Goal: Book appointment/travel/reservation

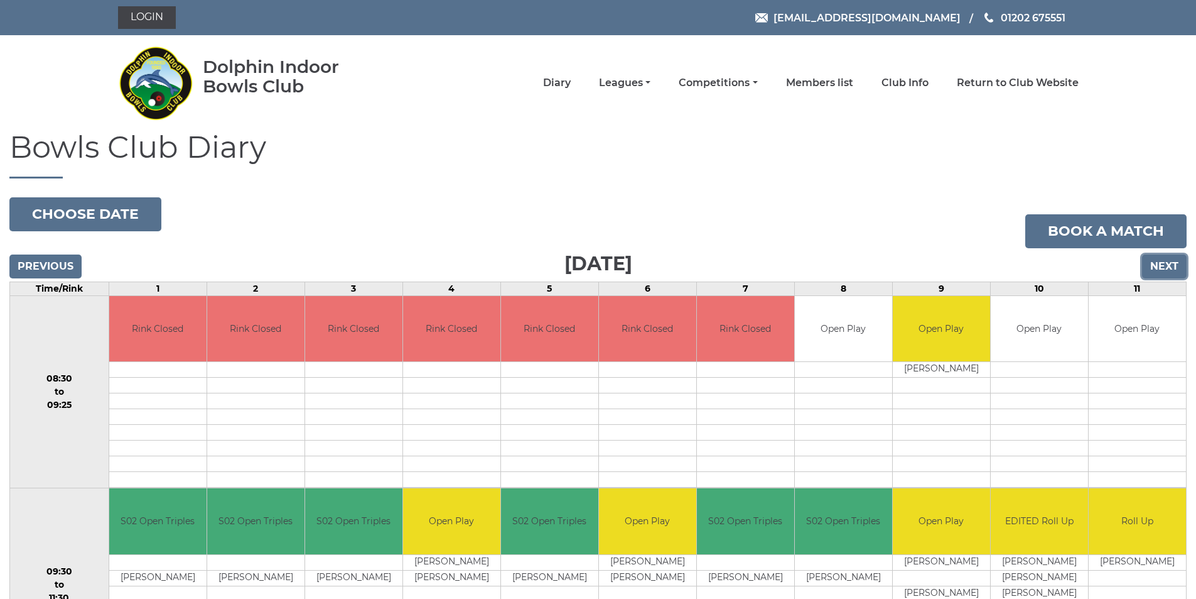
click at [1159, 263] on input "Next" at bounding box center [1164, 266] width 45 height 24
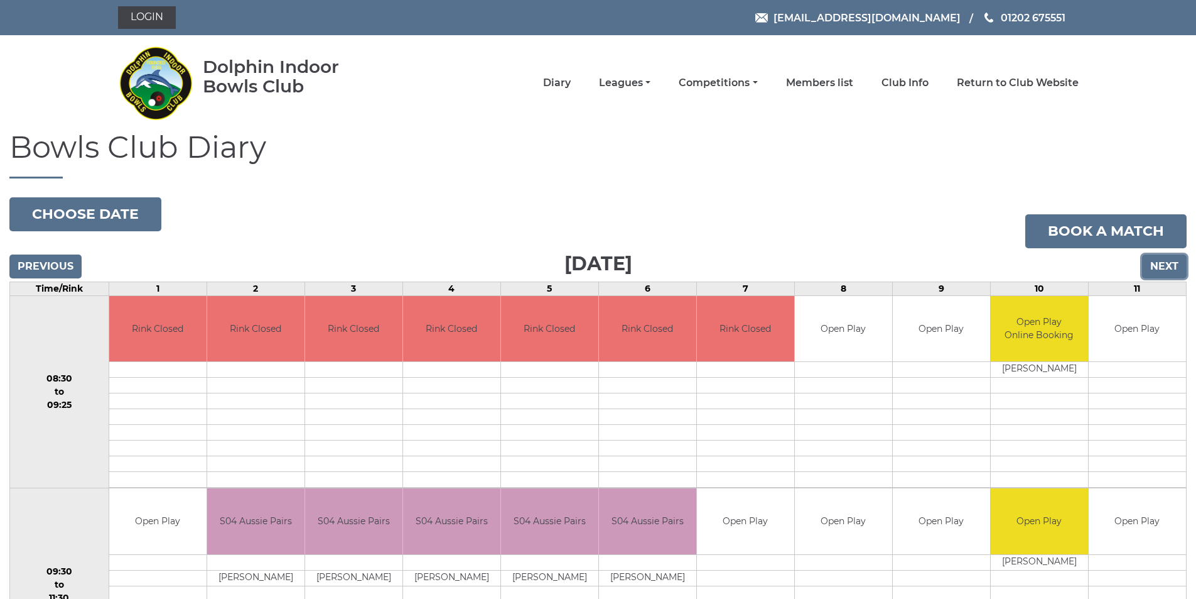
click at [1161, 263] on input "Next" at bounding box center [1164, 266] width 45 height 24
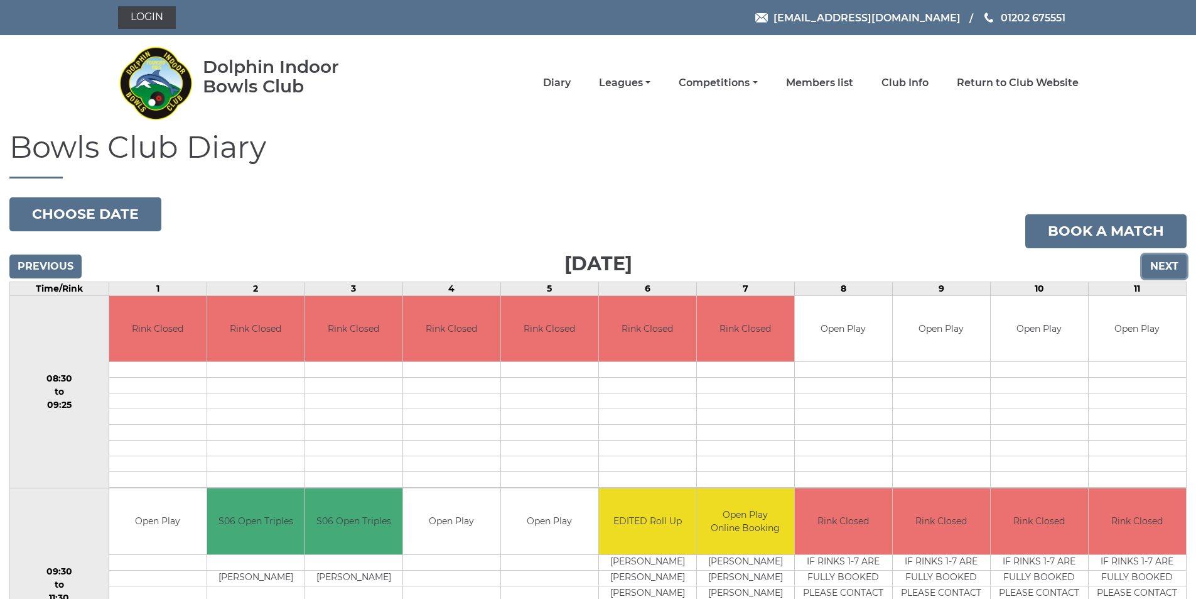
click at [1165, 270] on input "Next" at bounding box center [1164, 266] width 45 height 24
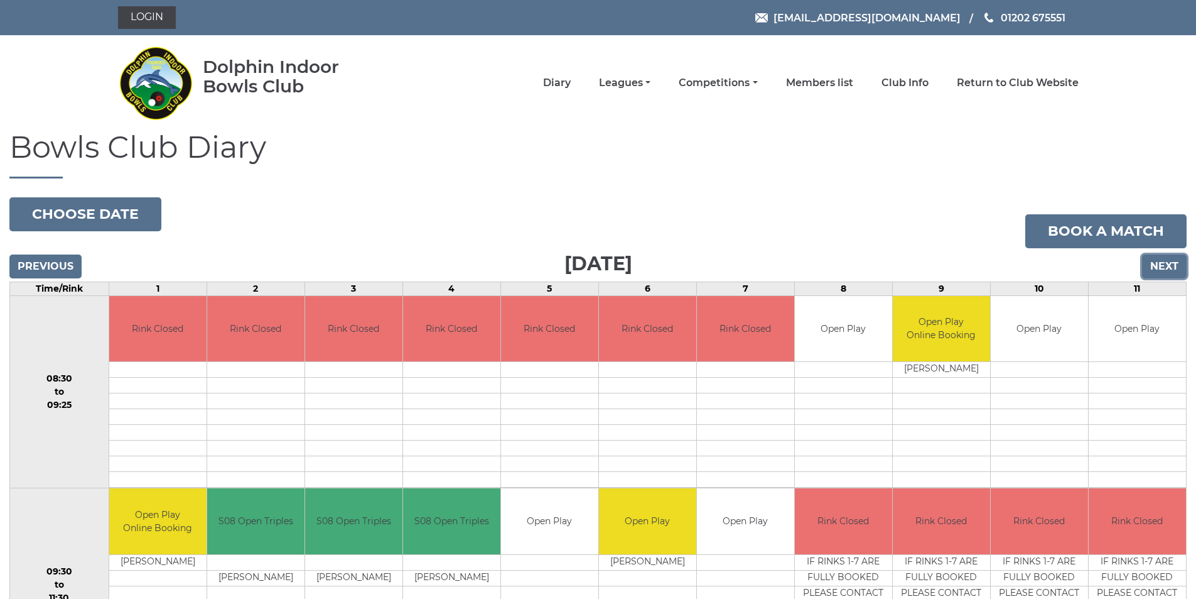
click at [1164, 269] on input "Next" at bounding box center [1164, 266] width 45 height 24
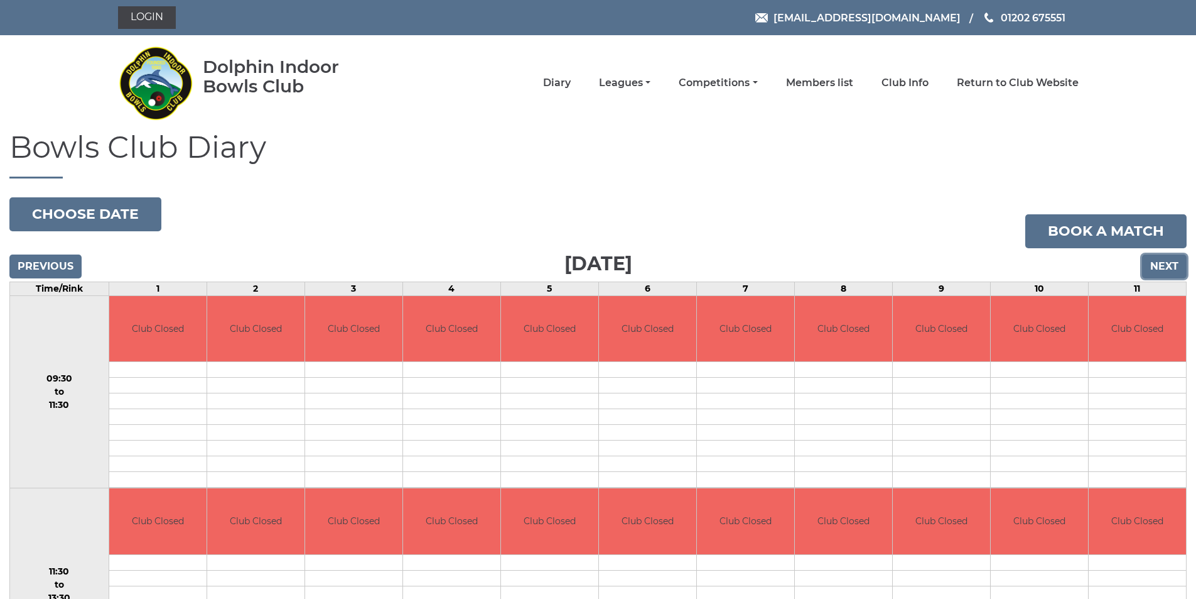
click at [1164, 268] on input "Next" at bounding box center [1164, 266] width 45 height 24
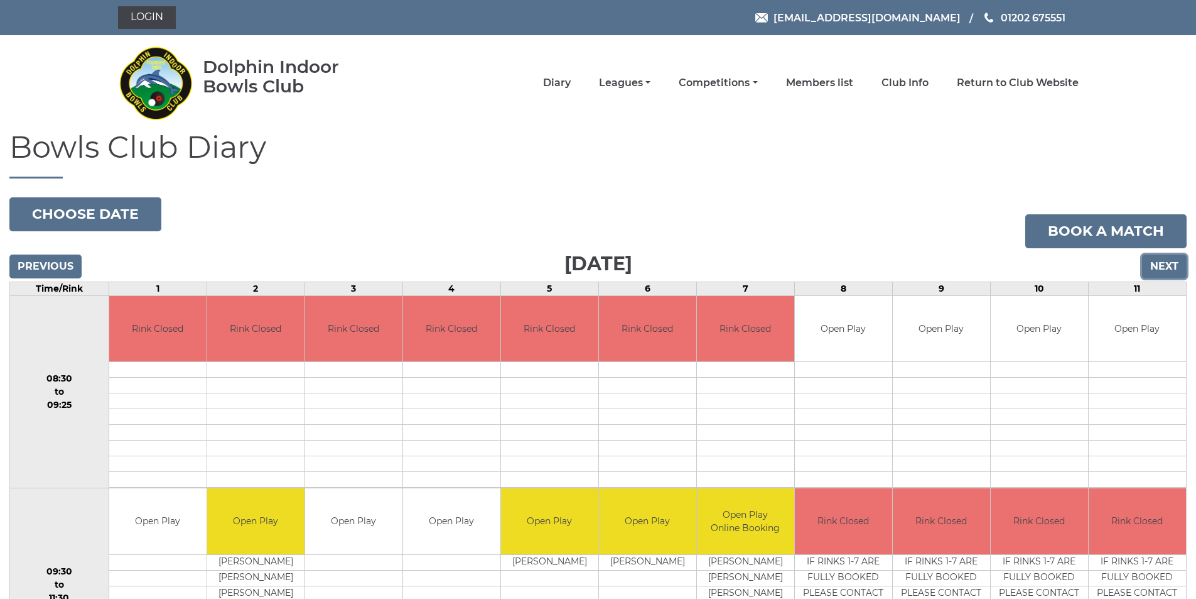
click at [1159, 265] on input "Next" at bounding box center [1164, 266] width 45 height 24
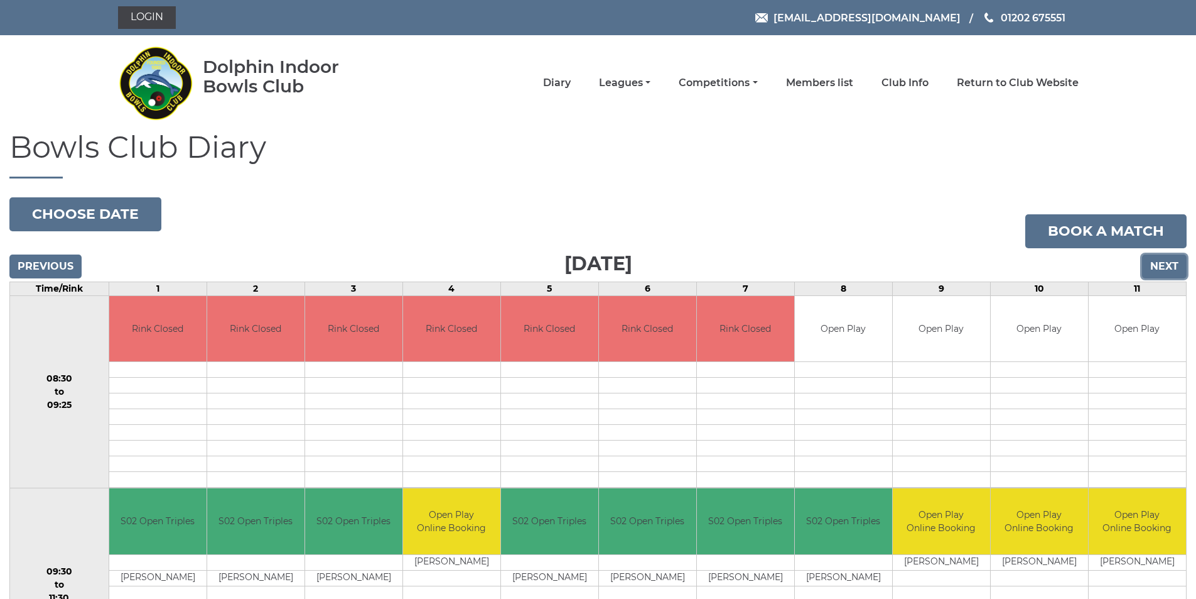
click at [1171, 264] on input "Next" at bounding box center [1164, 266] width 45 height 24
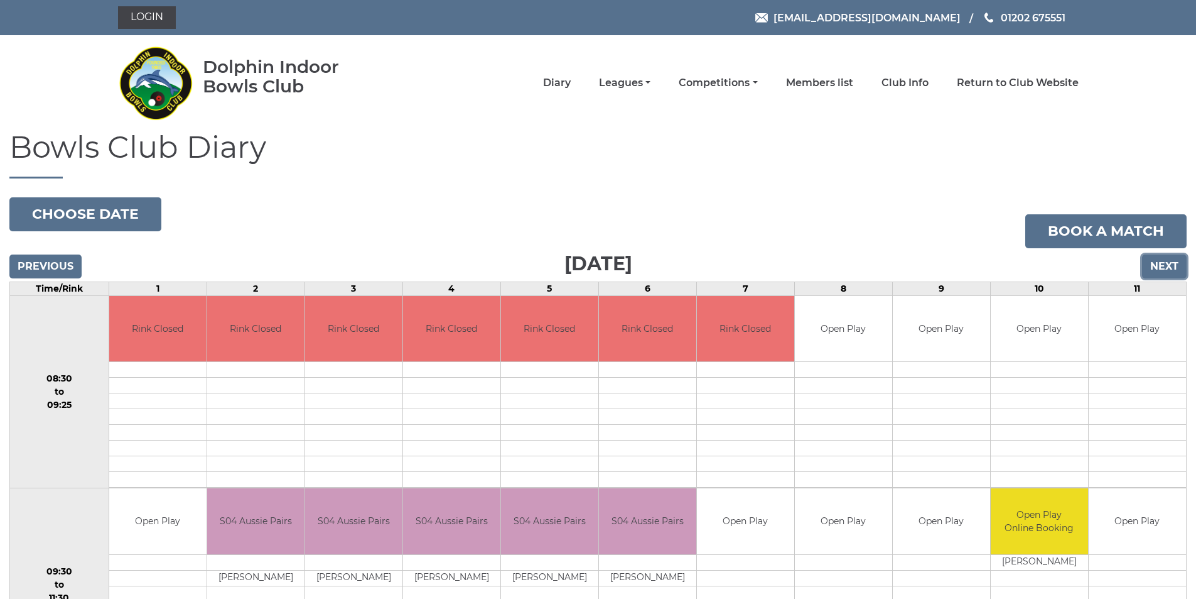
click at [1171, 264] on input "Next" at bounding box center [1164, 266] width 45 height 24
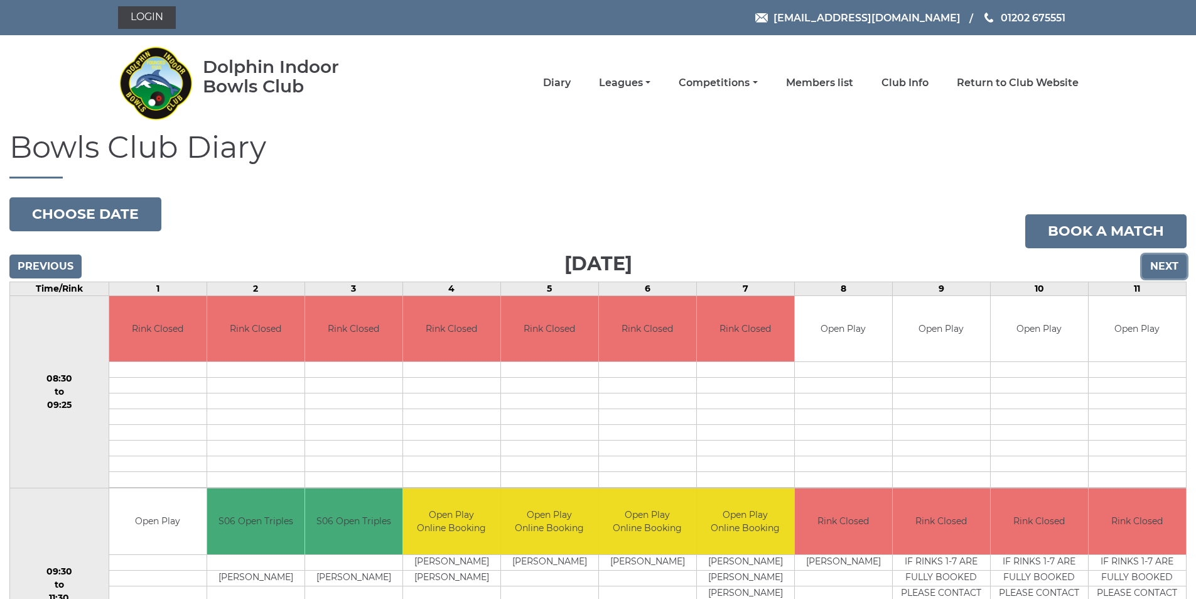
click at [1176, 266] on input "Next" at bounding box center [1164, 266] width 45 height 24
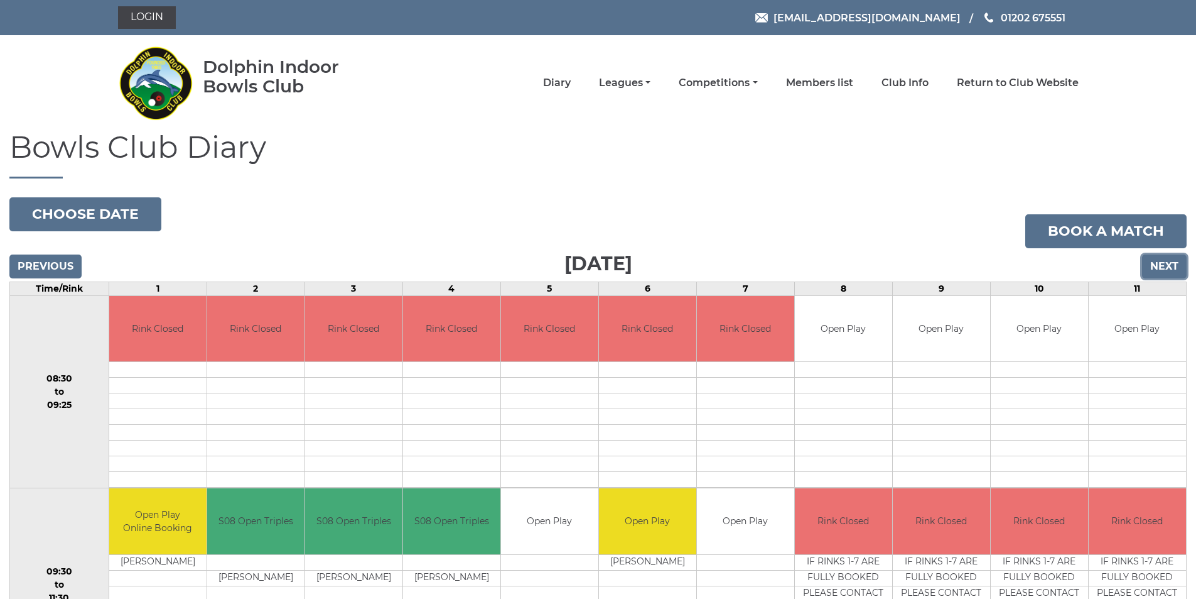
click at [1172, 266] on input "Next" at bounding box center [1164, 266] width 45 height 24
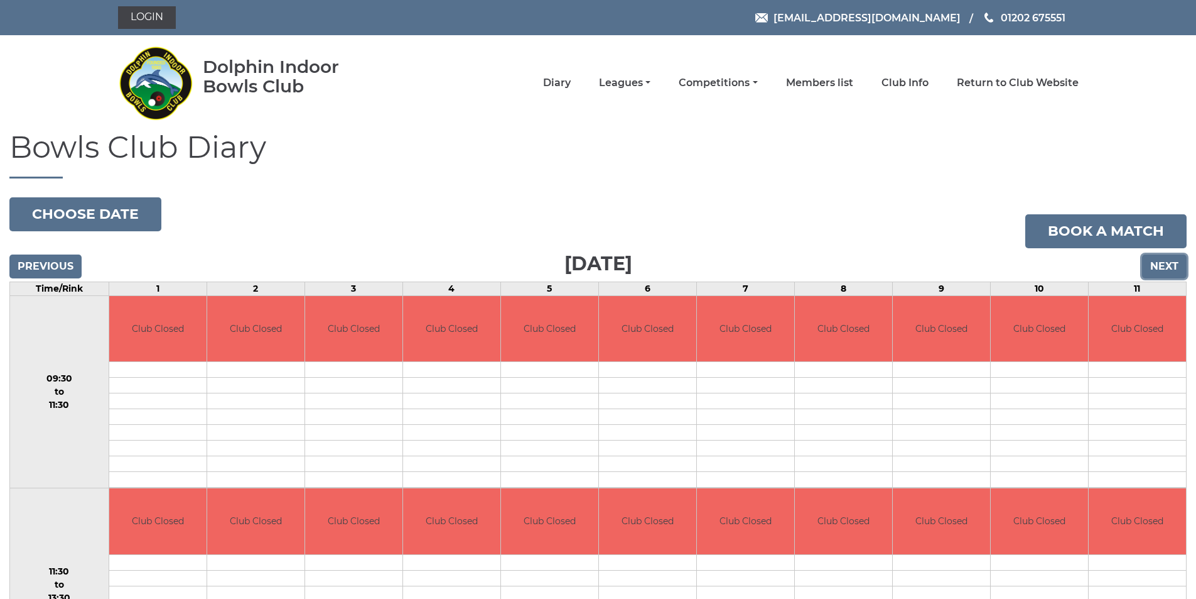
click at [1167, 266] on input "Next" at bounding box center [1164, 266] width 45 height 24
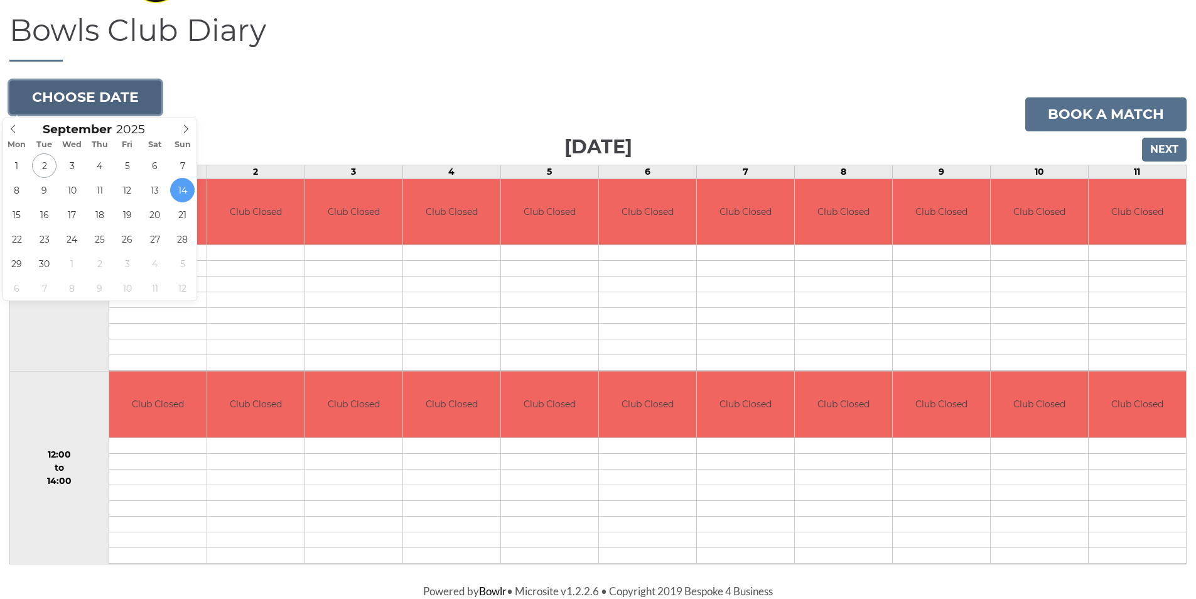
click at [117, 95] on button "Choose date" at bounding box center [85, 97] width 152 height 34
type input "[DATE]"
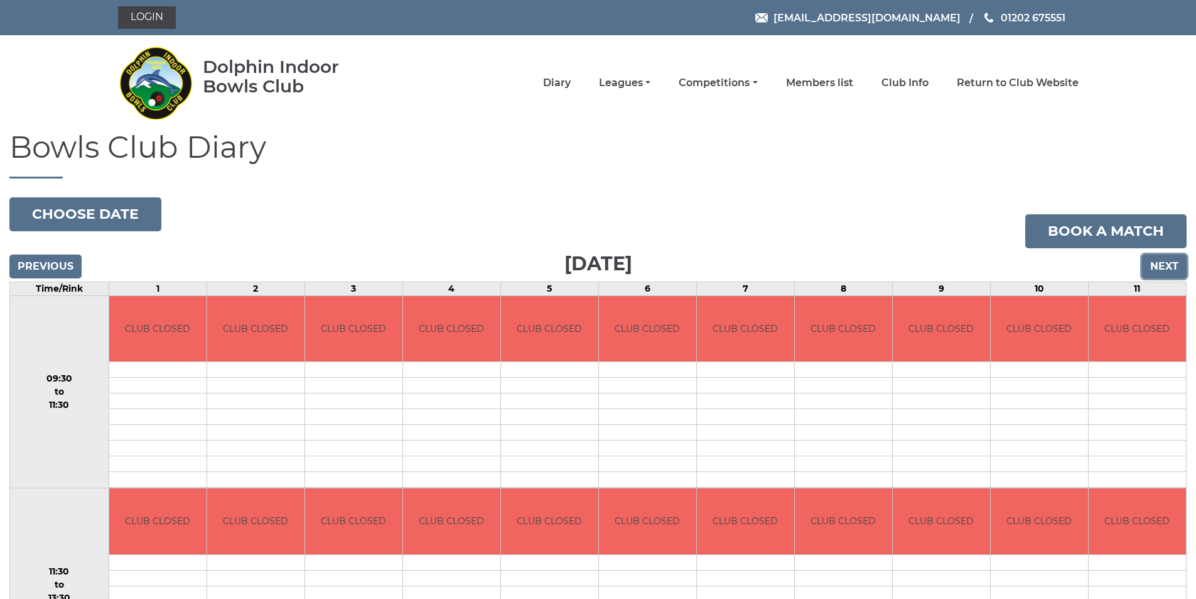
click at [1165, 267] on input "Next" at bounding box center [1164, 266] width 45 height 24
click at [143, 207] on button "Choose date" at bounding box center [85, 214] width 152 height 34
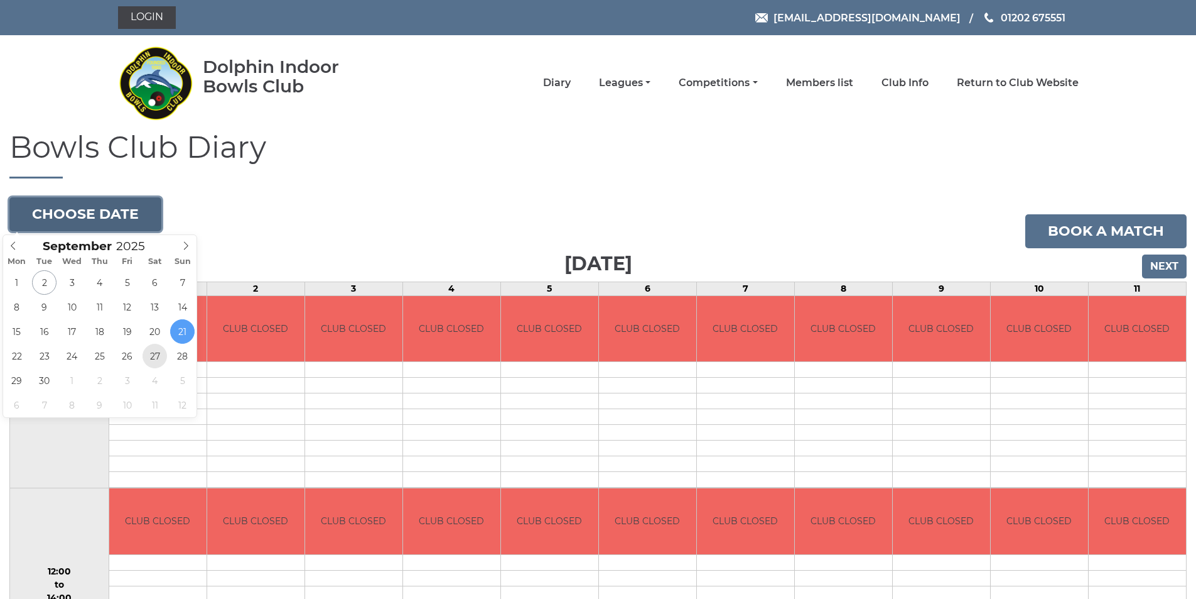
type input "2025-09-27"
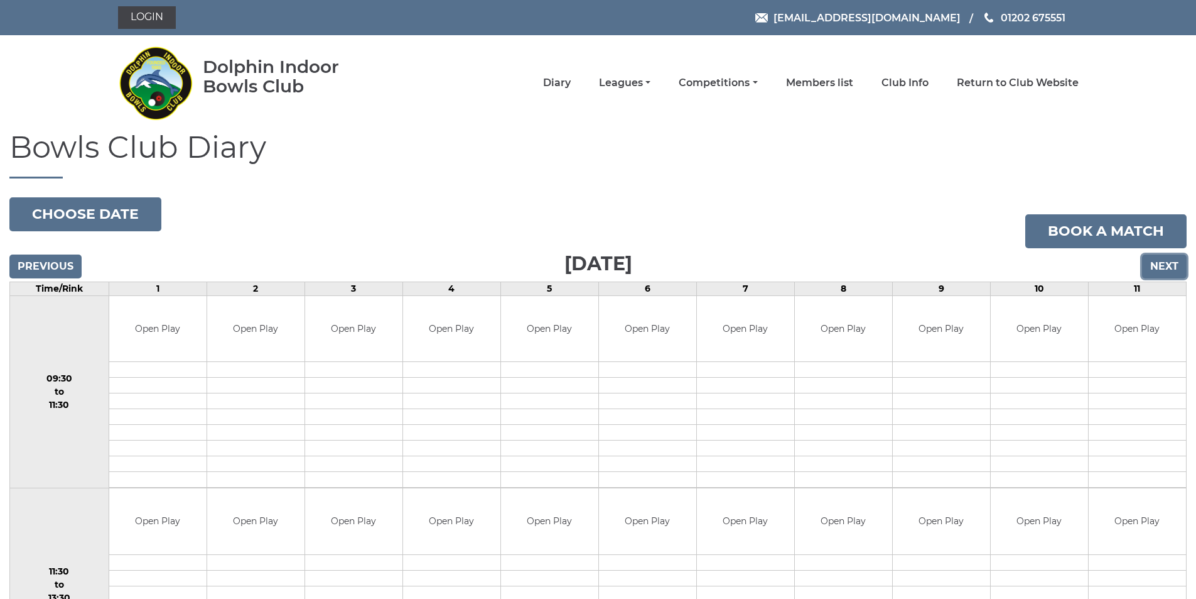
click at [1163, 268] on input "Next" at bounding box center [1164, 266] width 45 height 24
click at [1165, 263] on input "Next" at bounding box center [1164, 266] width 45 height 24
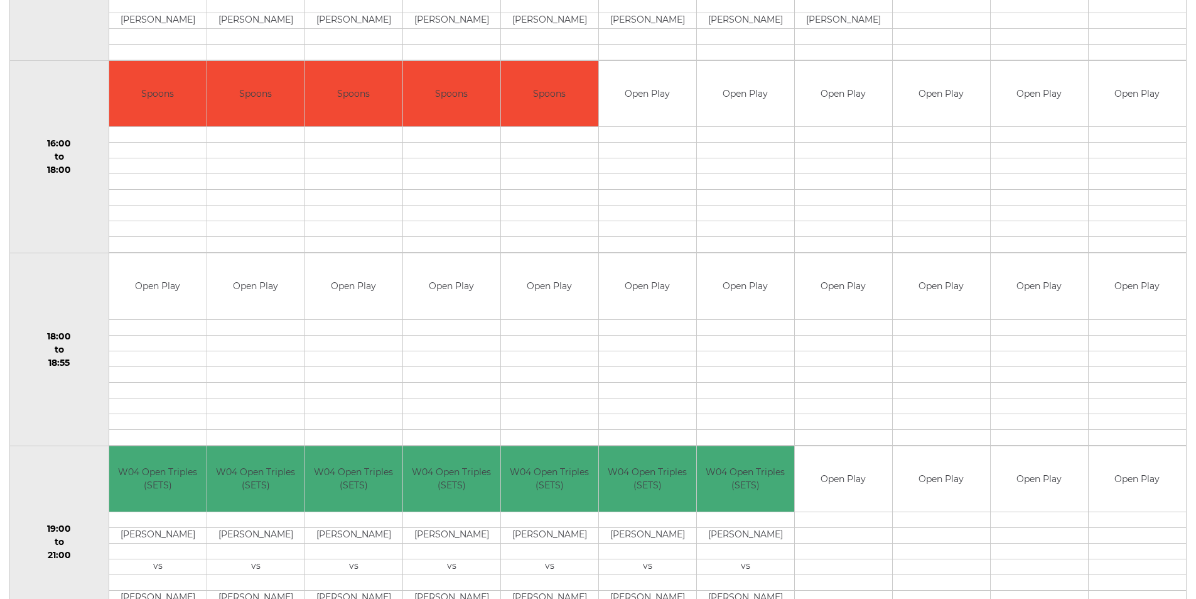
scroll to position [1080, 0]
